Goal: Information Seeking & Learning: Learn about a topic

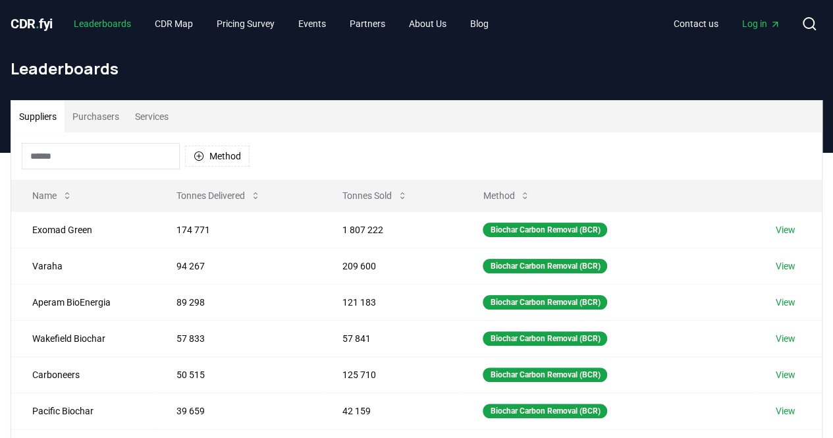
click at [119, 24] on link "Leaderboards" at bounding box center [102, 24] width 78 height 24
click at [12, 28] on span "CDR . fyi" at bounding box center [32, 24] width 42 height 16
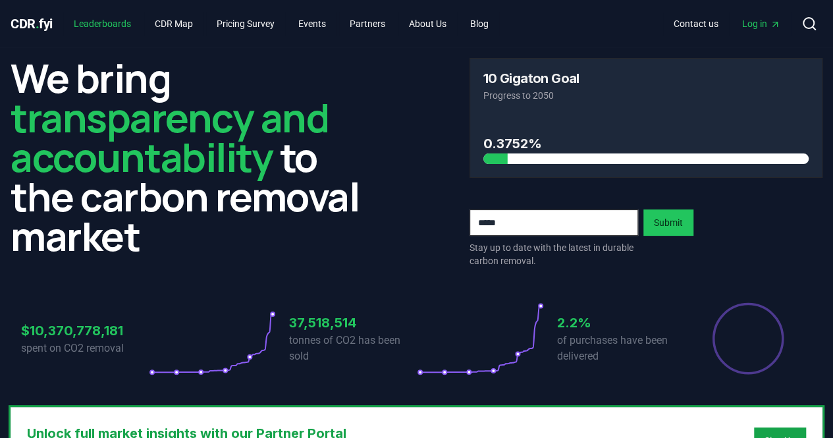
click at [97, 24] on link "Leaderboards" at bounding box center [102, 24] width 78 height 24
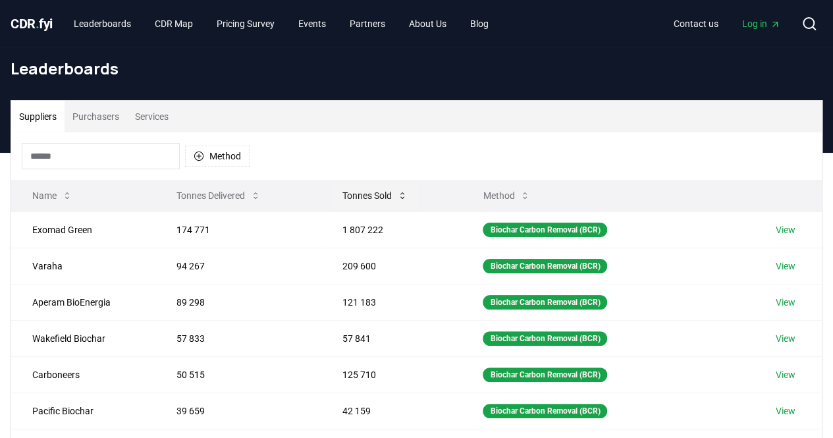
click at [356, 204] on button "Tonnes Sold" at bounding box center [375, 195] width 86 height 26
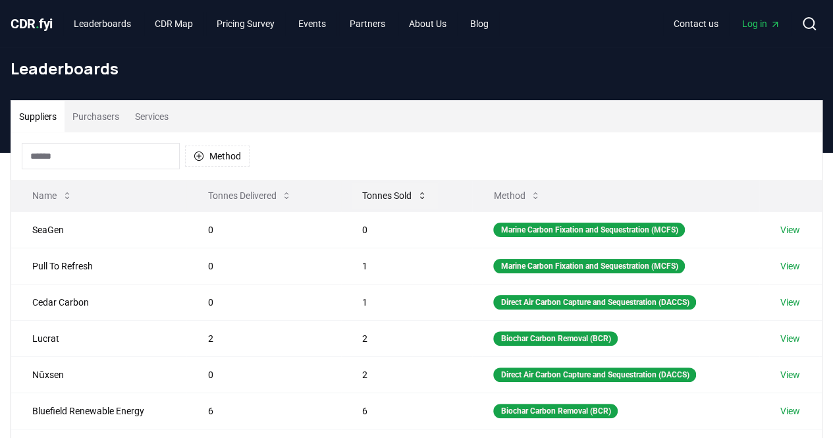
click at [368, 194] on button "Tonnes Sold" at bounding box center [395, 195] width 86 height 26
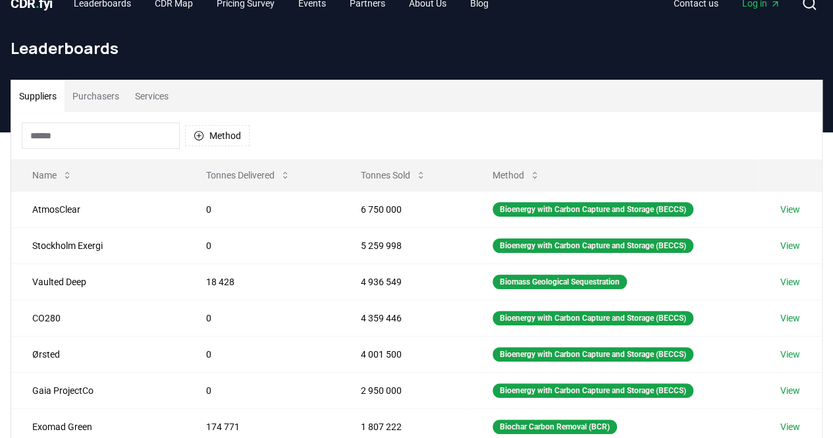
scroll to position [7, 0]
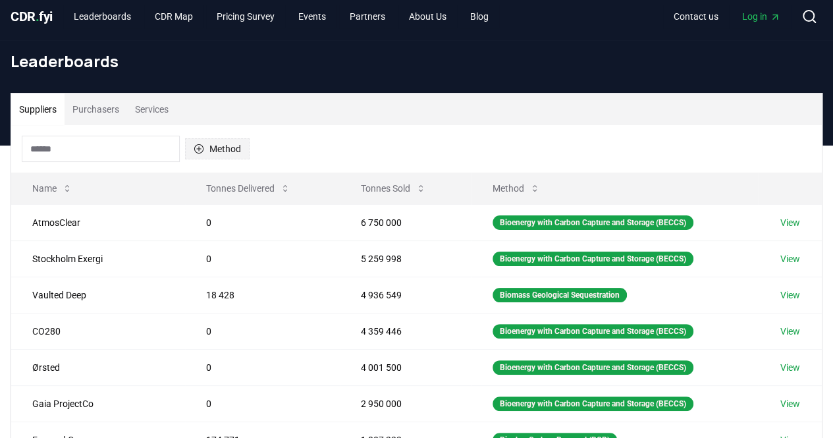
click at [231, 140] on button "Method" at bounding box center [217, 148] width 65 height 21
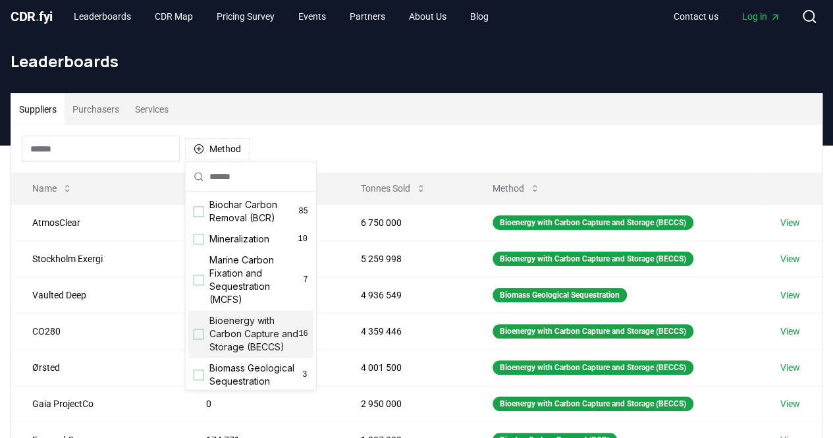
click at [242, 329] on span "Bioenergy with Carbon Capture and Storage (BECCS)" at bounding box center [254, 334] width 90 height 40
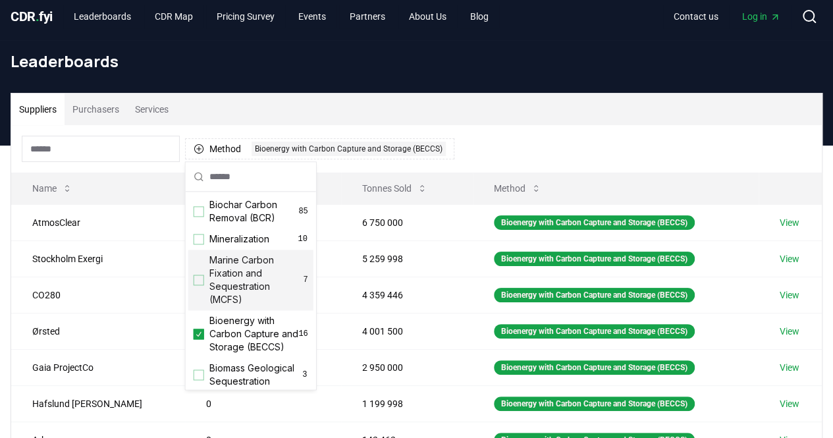
click at [530, 131] on div "Method 1 Bioenergy with Carbon Capture and Storage (BECCS)" at bounding box center [416, 148] width 811 height 47
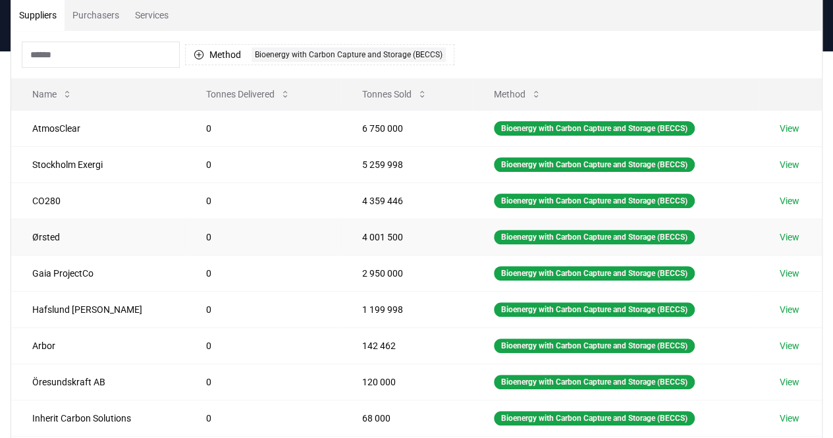
scroll to position [102, 0]
